Goal: Information Seeking & Learning: Learn about a topic

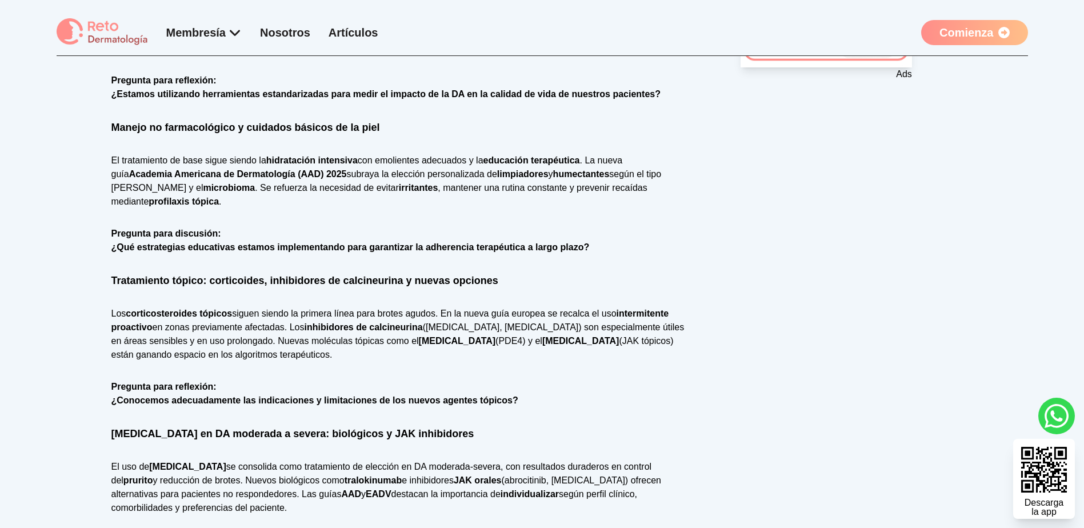
scroll to position [686, 0]
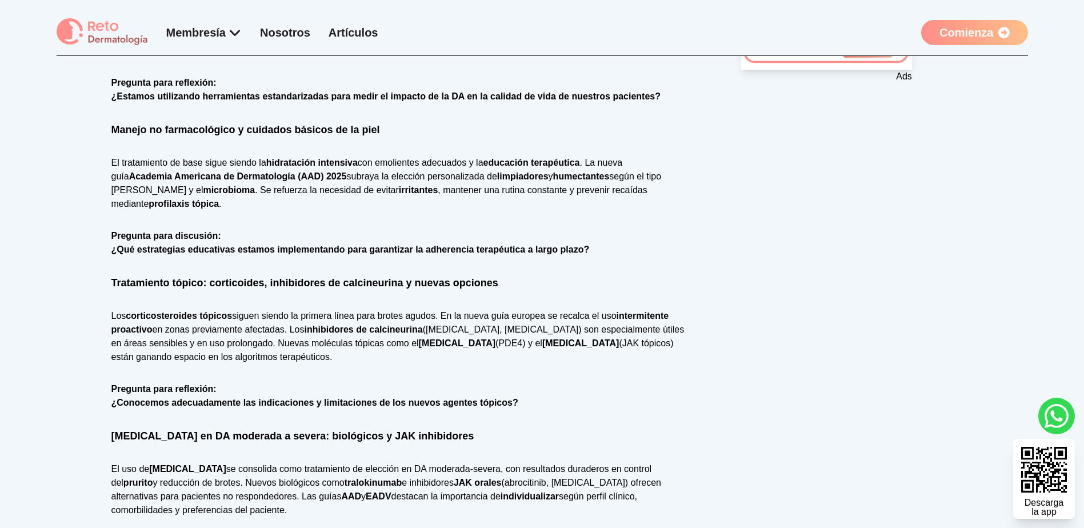
click at [219, 199] on strong "profilaxis tópica" at bounding box center [184, 204] width 70 height 10
copy strong "profilaxis"
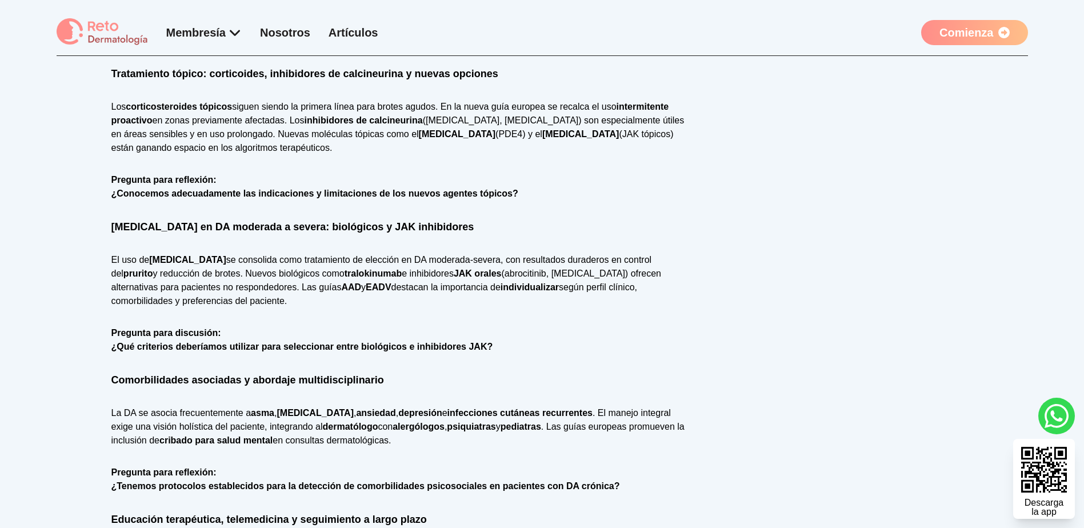
scroll to position [915, 0]
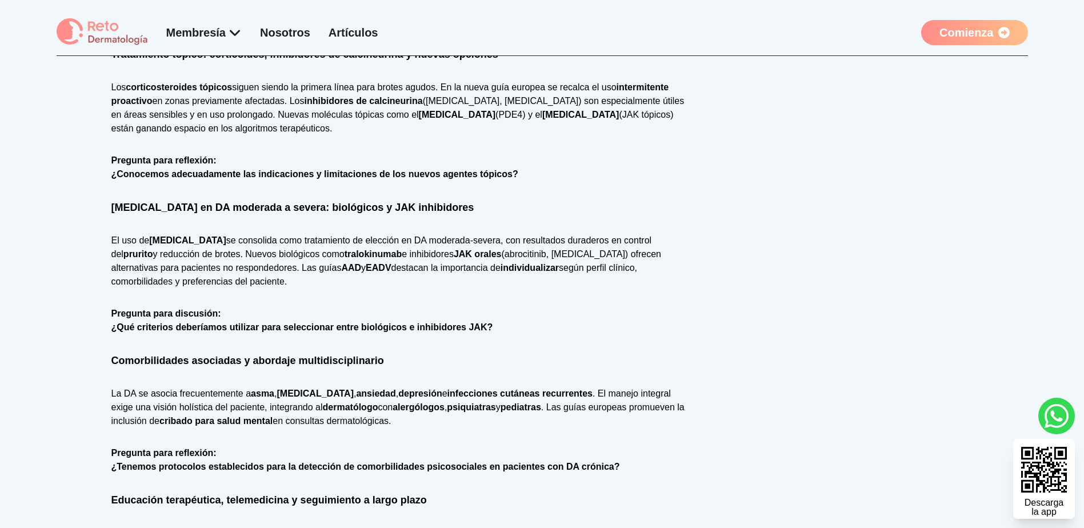
click at [226, 416] on strong "cribado para salud mental" at bounding box center [215, 421] width 113 height 10
click at [229, 416] on strong "cribado para salud mental" at bounding box center [215, 421] width 113 height 10
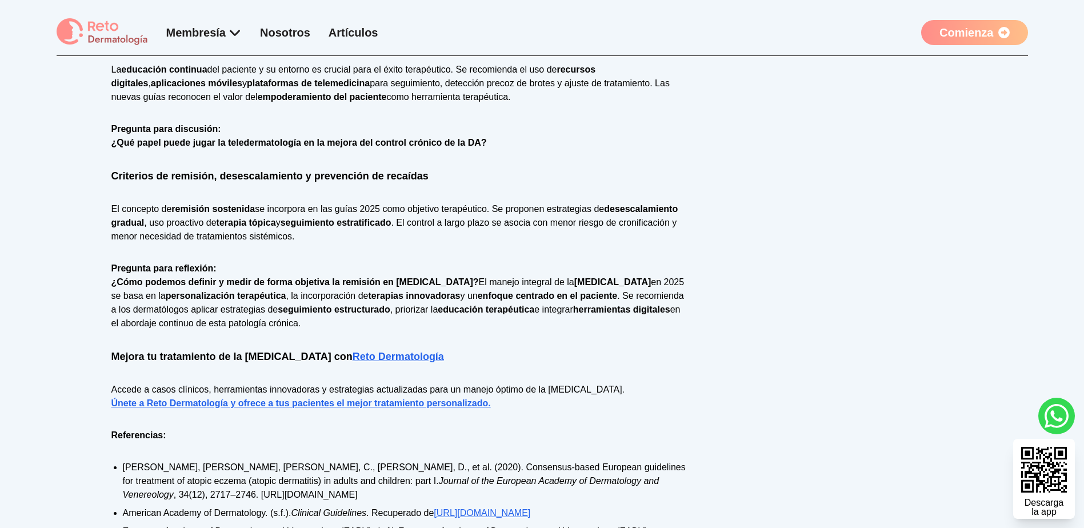
scroll to position [1429, 0]
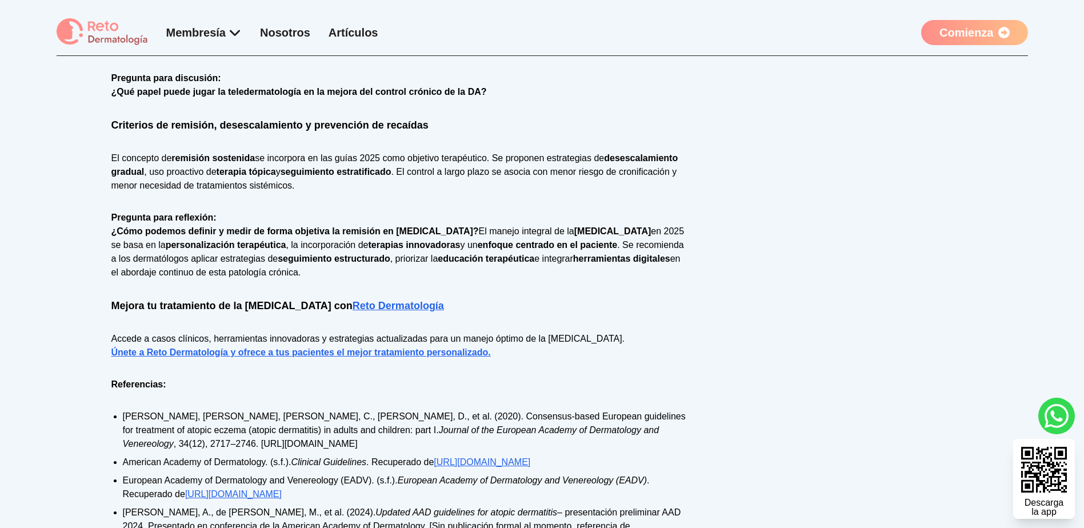
click at [412, 300] on link "Reto Dermatología" at bounding box center [398, 305] width 91 height 11
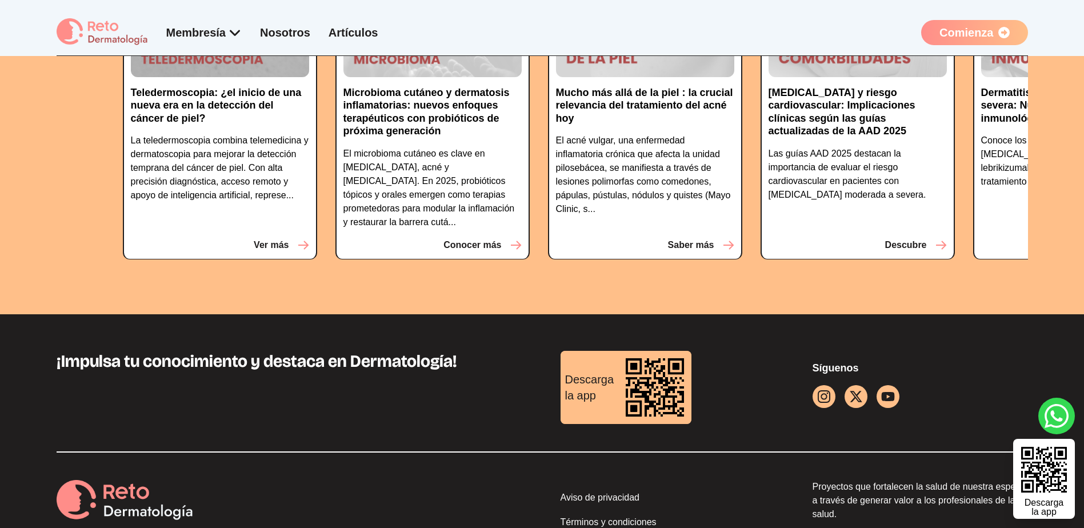
scroll to position [2912, 0]
